Goal: Task Accomplishment & Management: Use online tool/utility

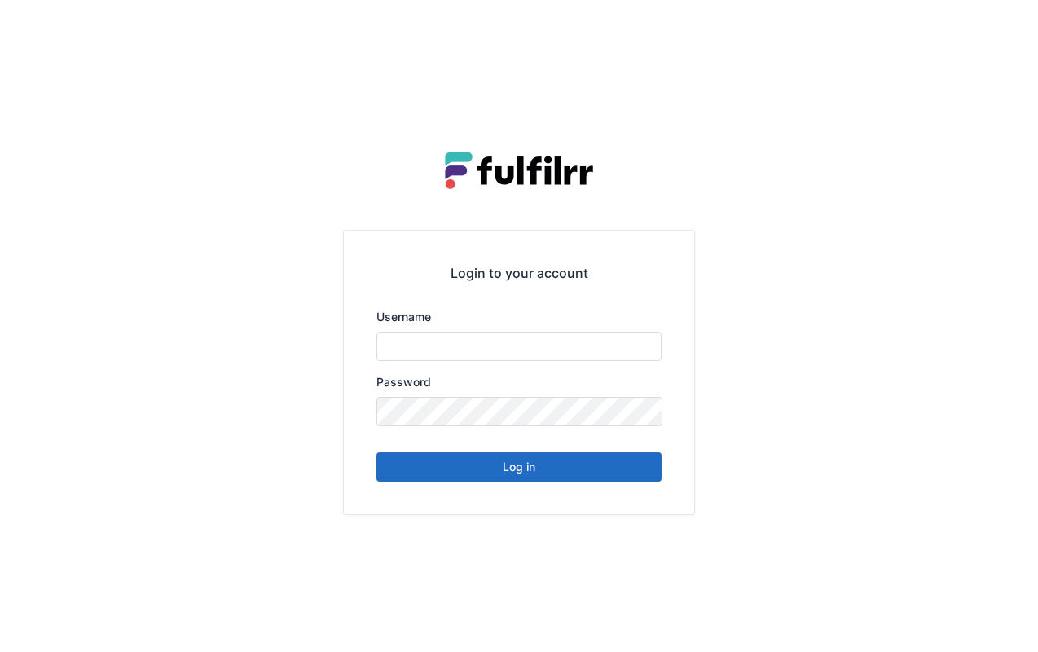
type input "******"
click at [546, 464] on button "Log in" at bounding box center [518, 466] width 285 height 29
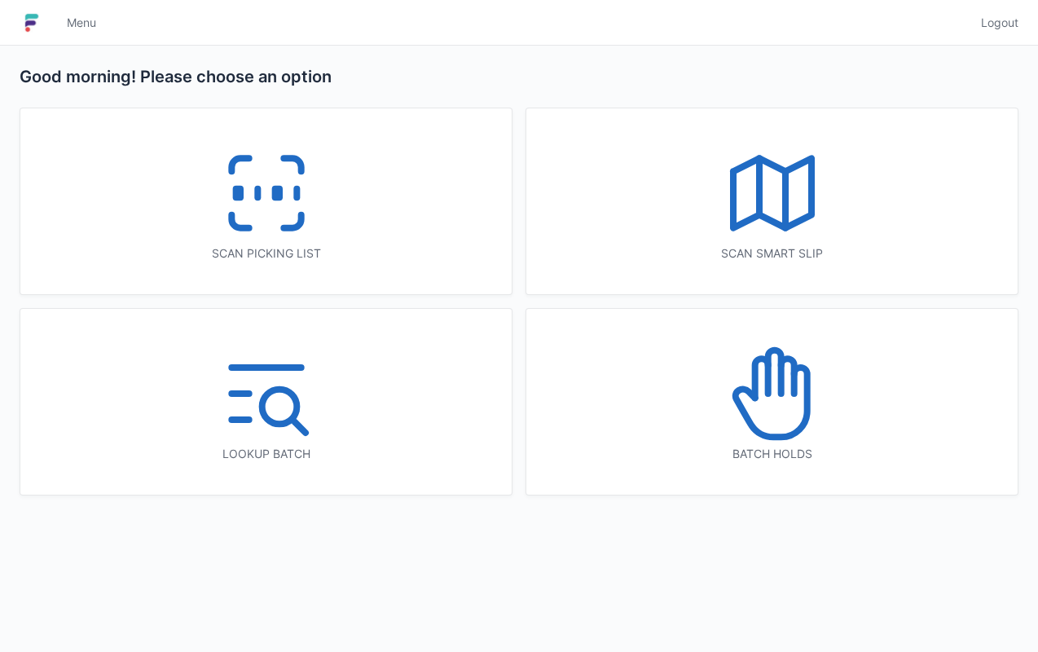
click at [258, 179] on icon at bounding box center [266, 193] width 104 height 104
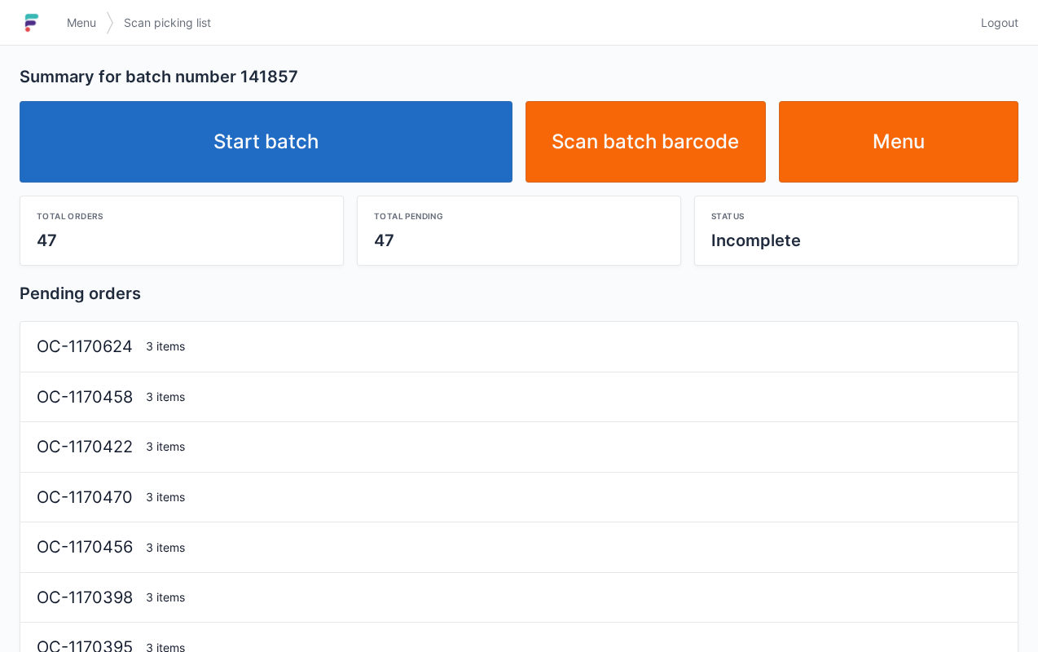
click at [284, 166] on link "Start batch" at bounding box center [266, 141] width 493 height 81
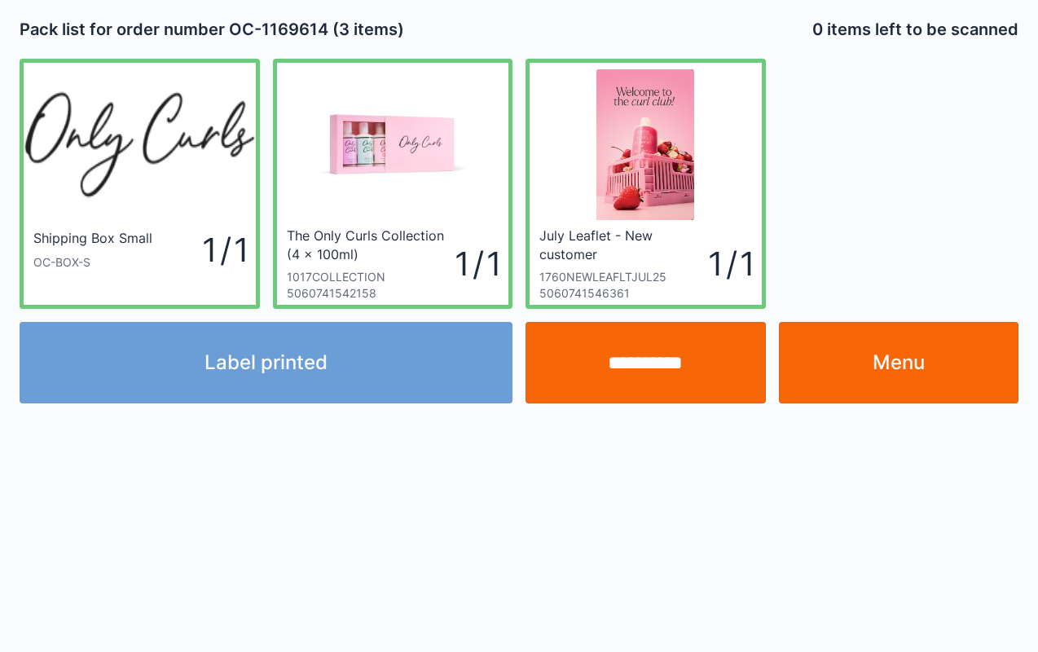
click at [908, 366] on link "Menu" at bounding box center [899, 362] width 240 height 81
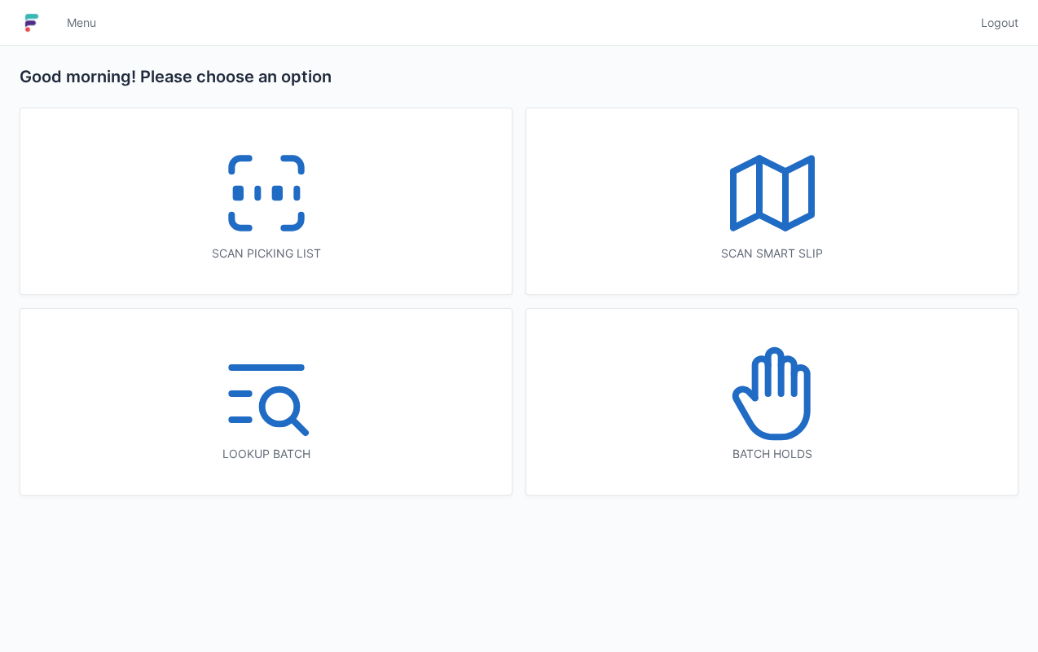
click at [246, 211] on icon at bounding box center [266, 193] width 104 height 104
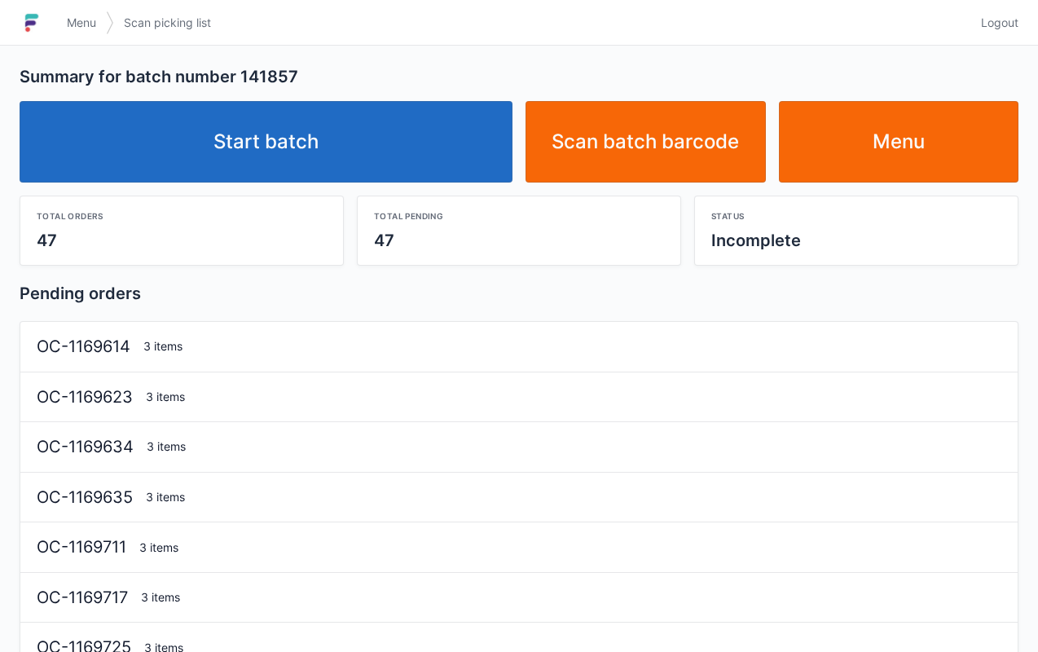
click at [267, 138] on link "Start batch" at bounding box center [266, 141] width 493 height 81
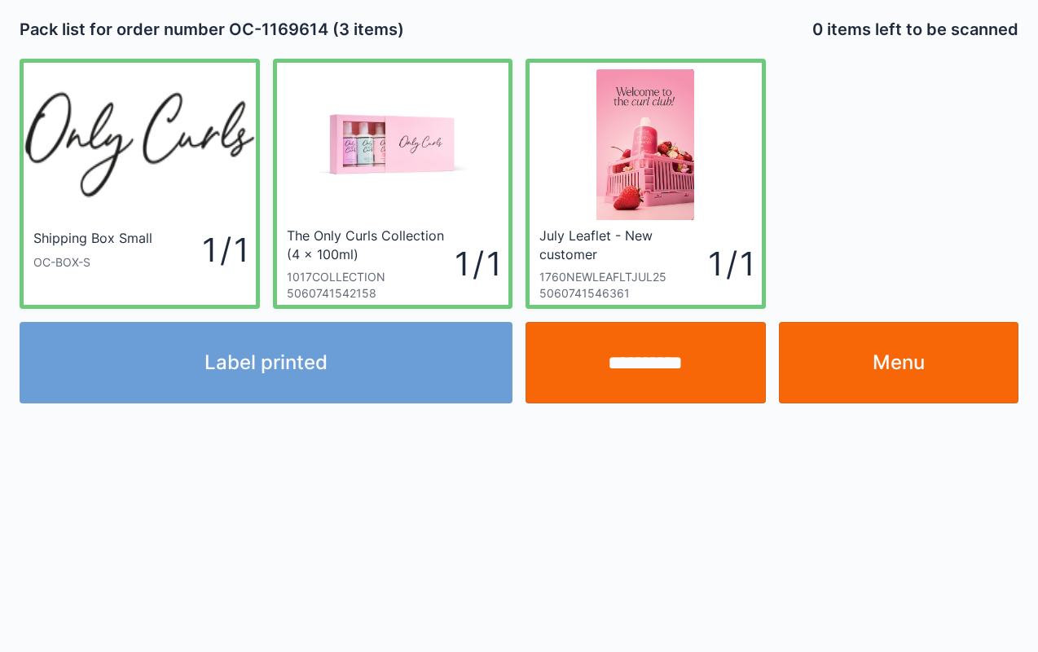
click at [919, 349] on link "Menu" at bounding box center [899, 362] width 240 height 81
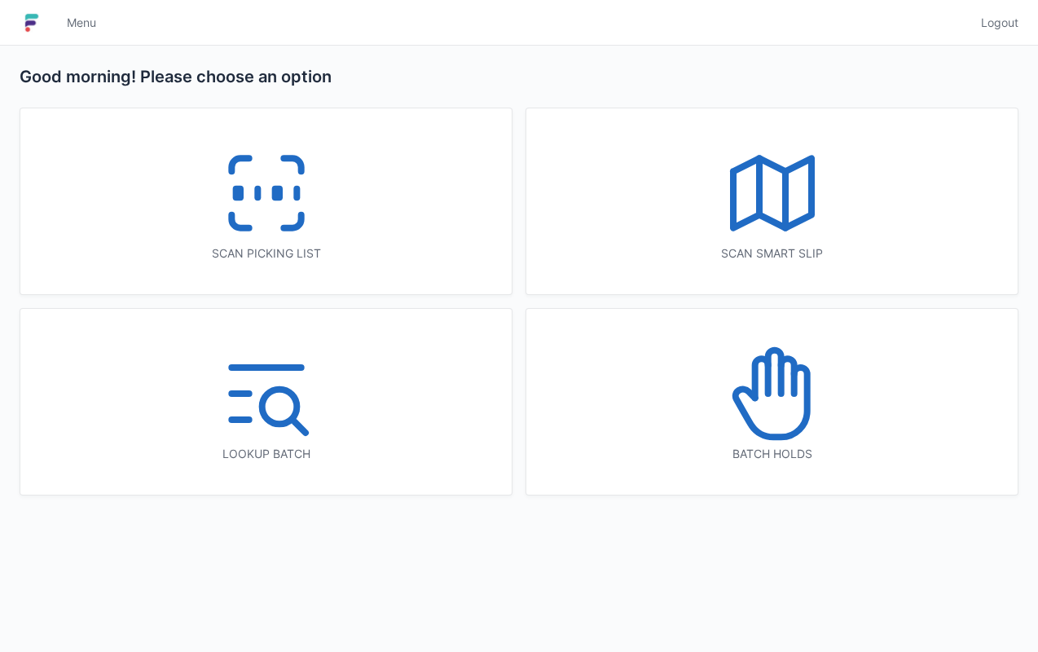
click at [240, 189] on rect at bounding box center [237, 193] width 4 height 9
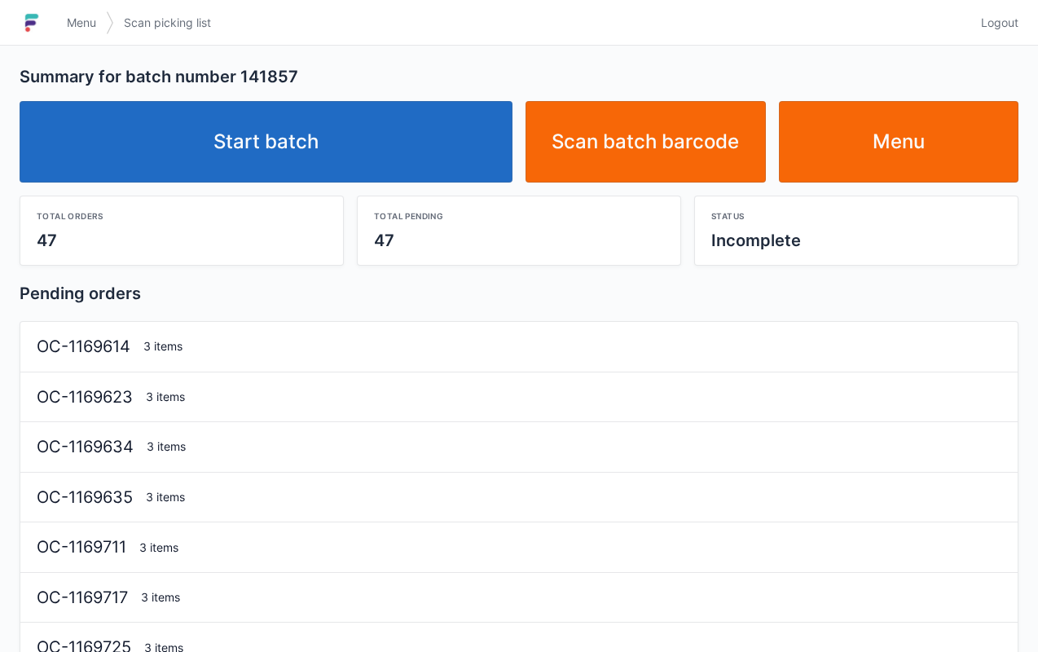
click at [272, 138] on link "Start batch" at bounding box center [266, 141] width 493 height 81
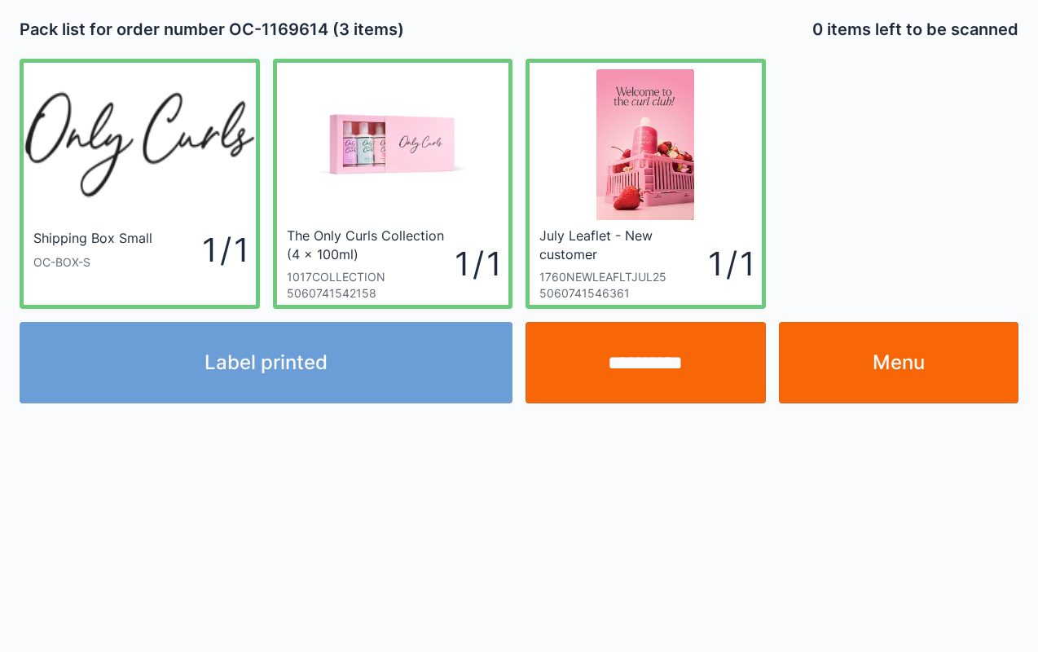
click at [511, 67] on link "The Only Curls Collection (4 x 100ml) 1017COLLECTION 5060741542158 1 / 1" at bounding box center [393, 184] width 240 height 250
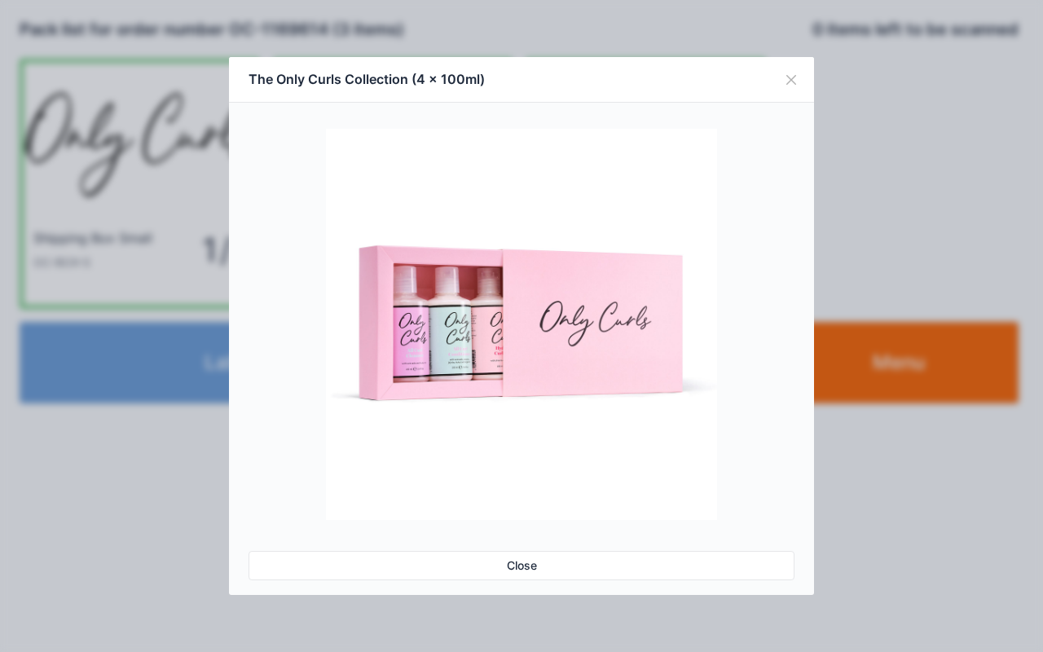
click at [800, 77] on button "Close" at bounding box center [791, 80] width 46 height 46
